Goal: Find specific page/section: Find specific page/section

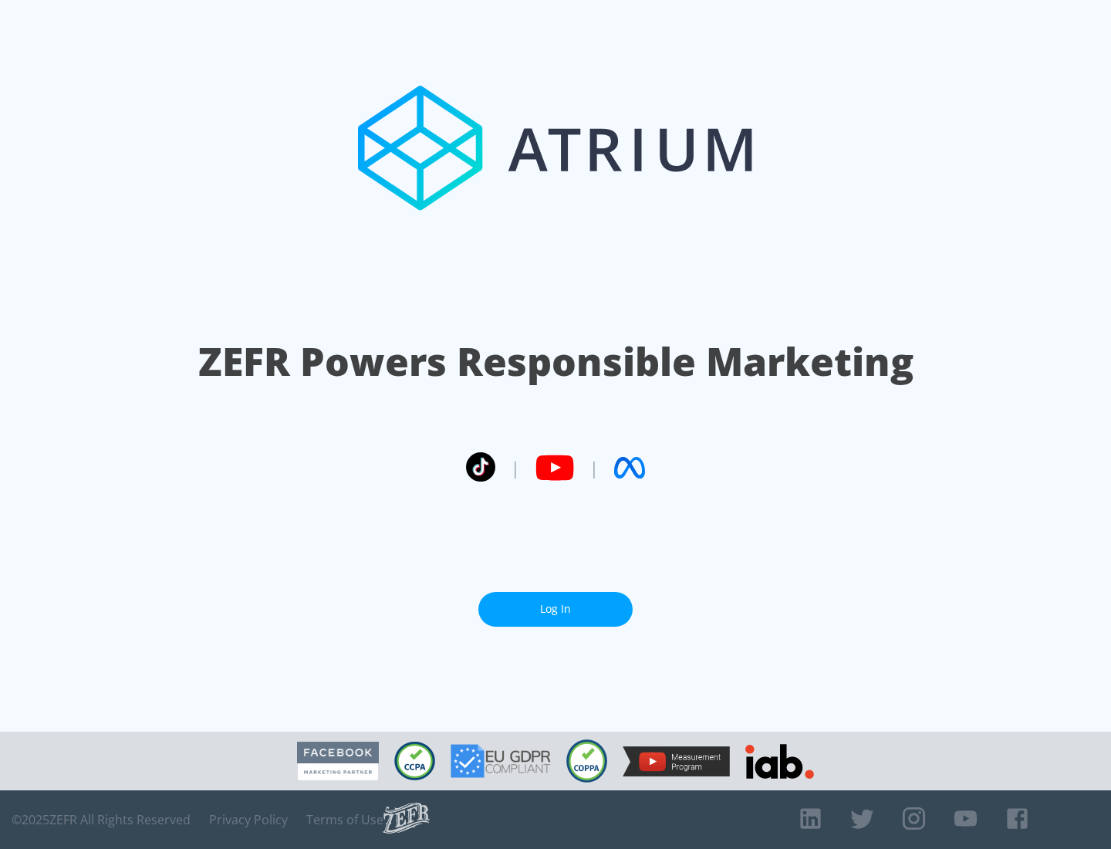
click at [555, 602] on link "Log In" at bounding box center [555, 609] width 154 height 35
